Goal: Navigation & Orientation: Find specific page/section

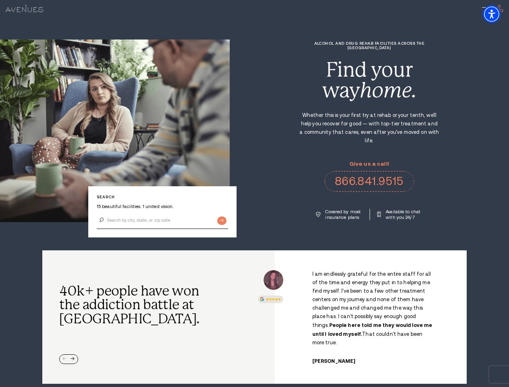
click at [254, 193] on div "Alcohol and Drug Rehab Facilities across the [GEOGRAPHIC_DATA] Find your way ho…" at bounding box center [369, 130] width 279 height 179
click at [498, 14] on img "Accessibility Menu" at bounding box center [491, 14] width 18 height 18
